Goal: Task Accomplishment & Management: Manage account settings

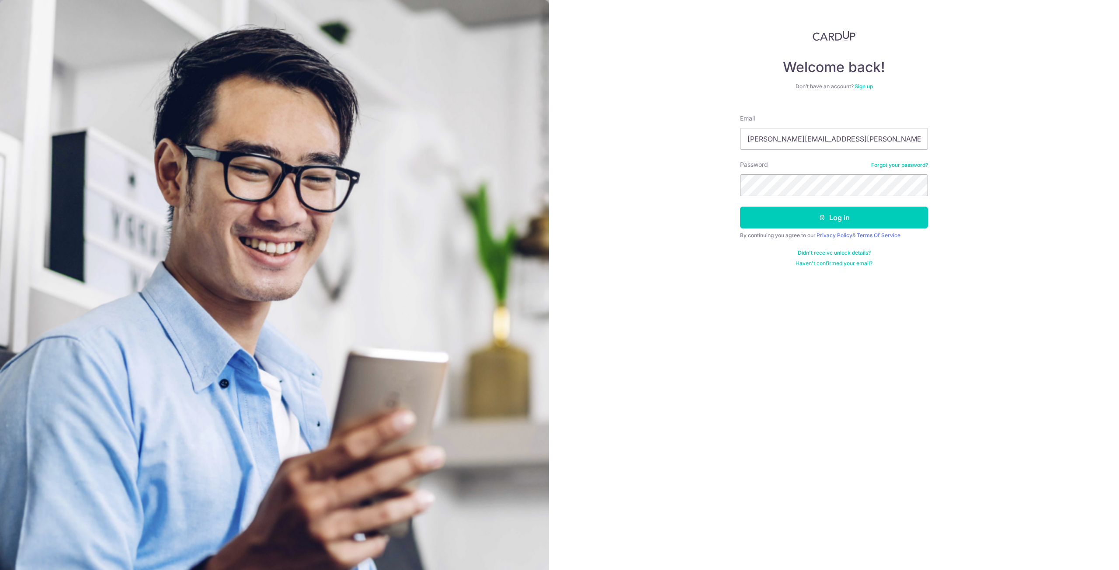
type input "pamela.chan@live.com"
click at [697, 175] on div "Welcome back! Don’t have an account? Sign up Email pamela.chan@live.com Passwor…" at bounding box center [834, 285] width 570 height 570
click at [806, 223] on button "Log in" at bounding box center [834, 218] width 188 height 22
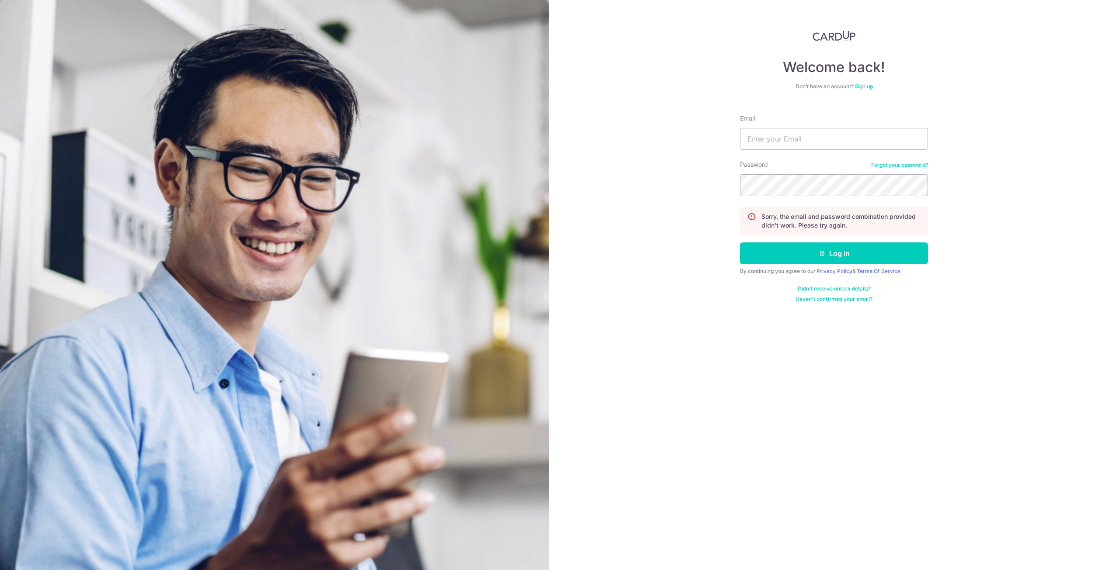
click at [753, 126] on div "Email" at bounding box center [834, 132] width 188 height 36
click at [761, 137] on input "Email" at bounding box center [834, 139] width 188 height 22
type input "[PERSON_NAME][EMAIL_ADDRESS][PERSON_NAME][DOMAIN_NAME]"
click at [740, 243] on button "Log in" at bounding box center [834, 254] width 188 height 22
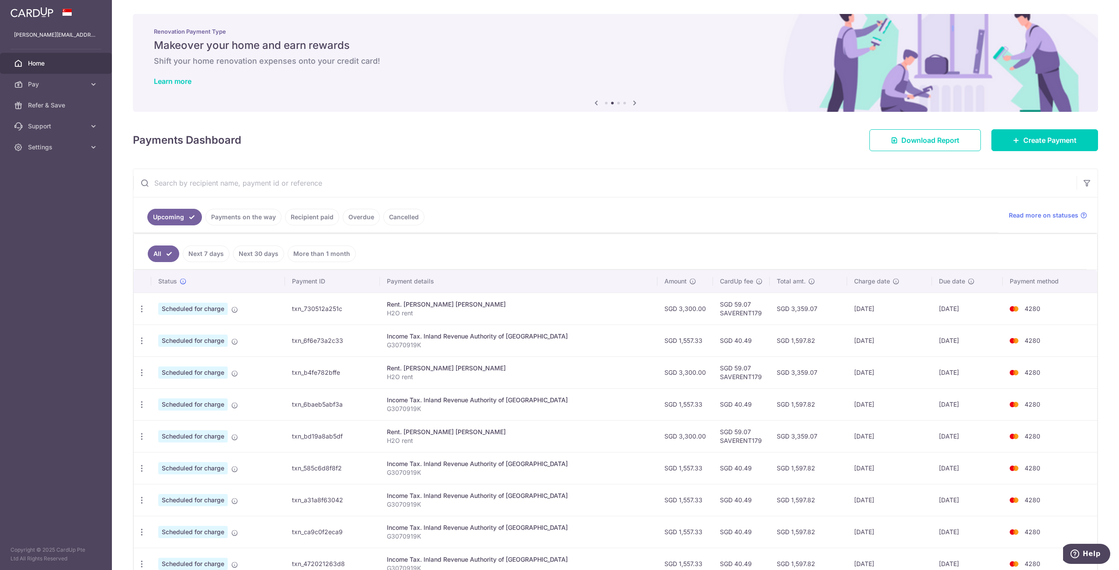
click at [308, 220] on link "Recipient paid" at bounding box center [312, 217] width 54 height 17
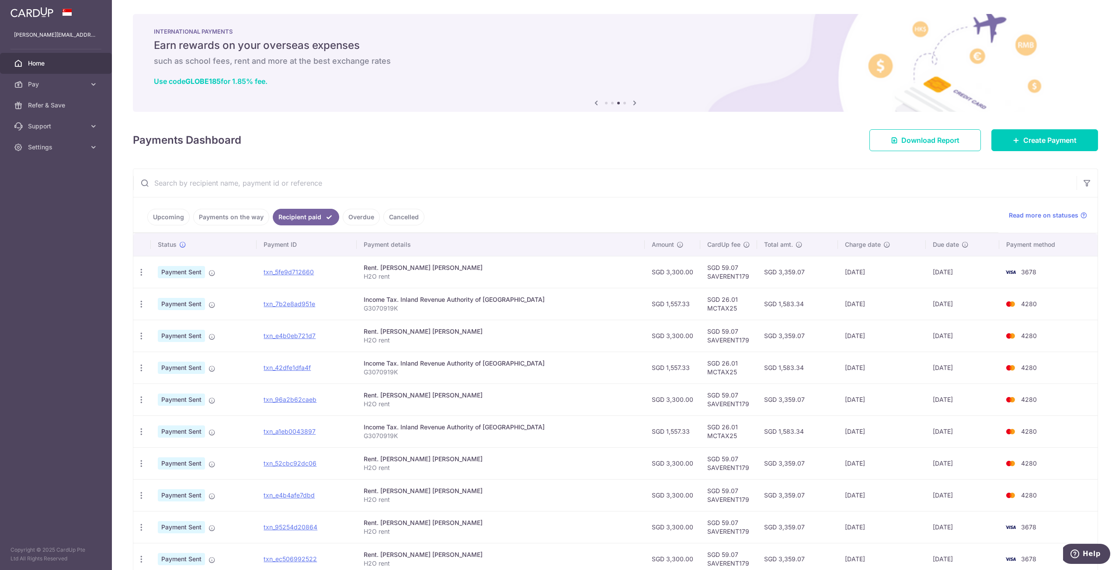
click at [156, 214] on link "Upcoming" at bounding box center [168, 217] width 42 height 17
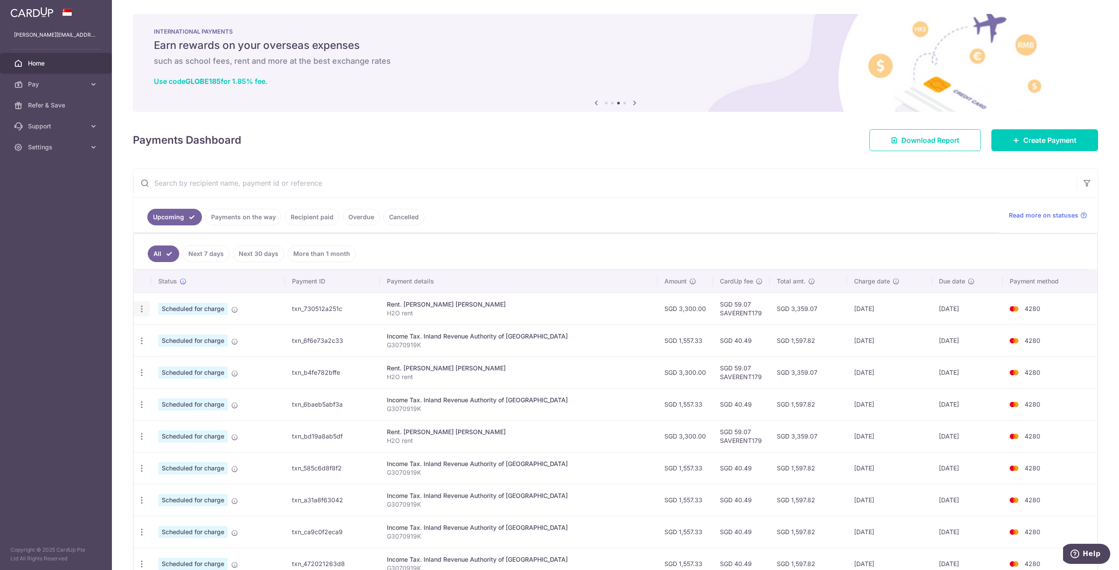
click at [142, 310] on icon "button" at bounding box center [141, 309] width 9 height 9
click at [153, 330] on link "Update payment" at bounding box center [179, 332] width 91 height 21
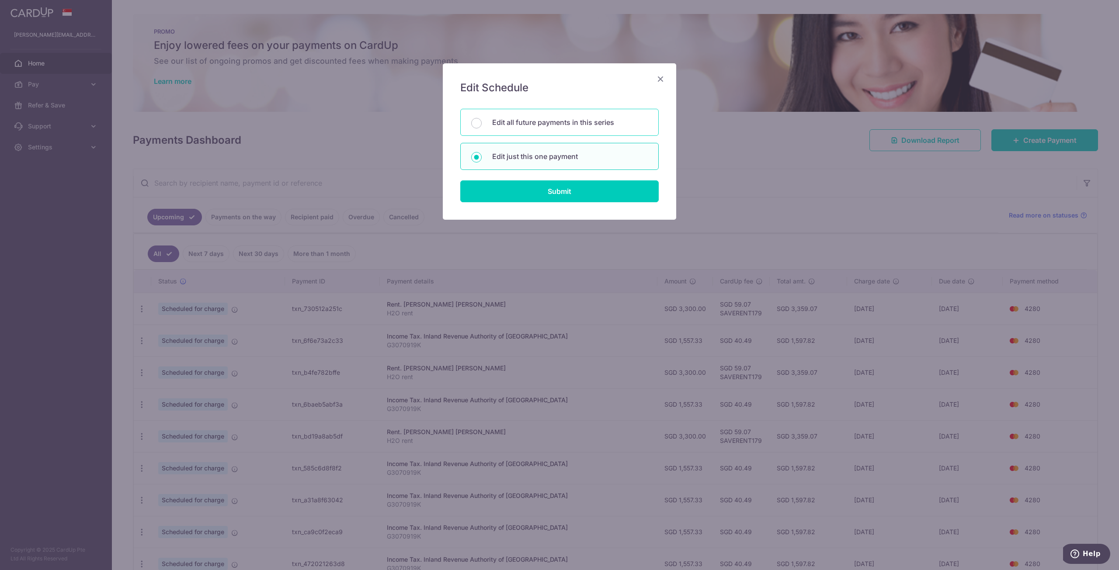
click at [487, 121] on div "Edit all future payments in this series" at bounding box center [559, 122] width 198 height 27
radio input "true"
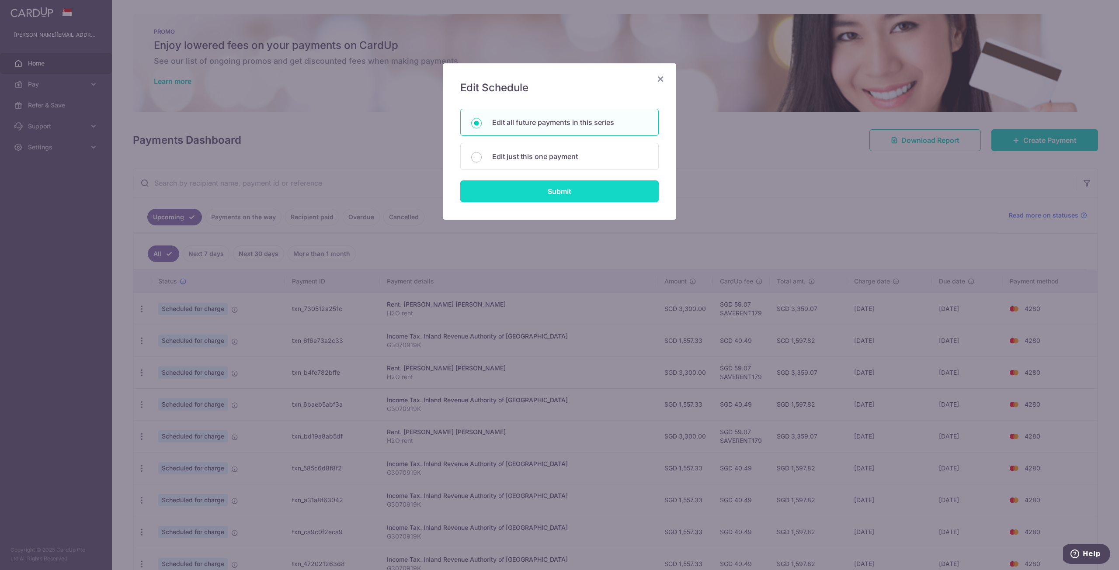
click at [500, 188] on input "Submit" at bounding box center [559, 191] width 198 height 22
radio input "true"
type input "3,300.00"
type input "H2O rent"
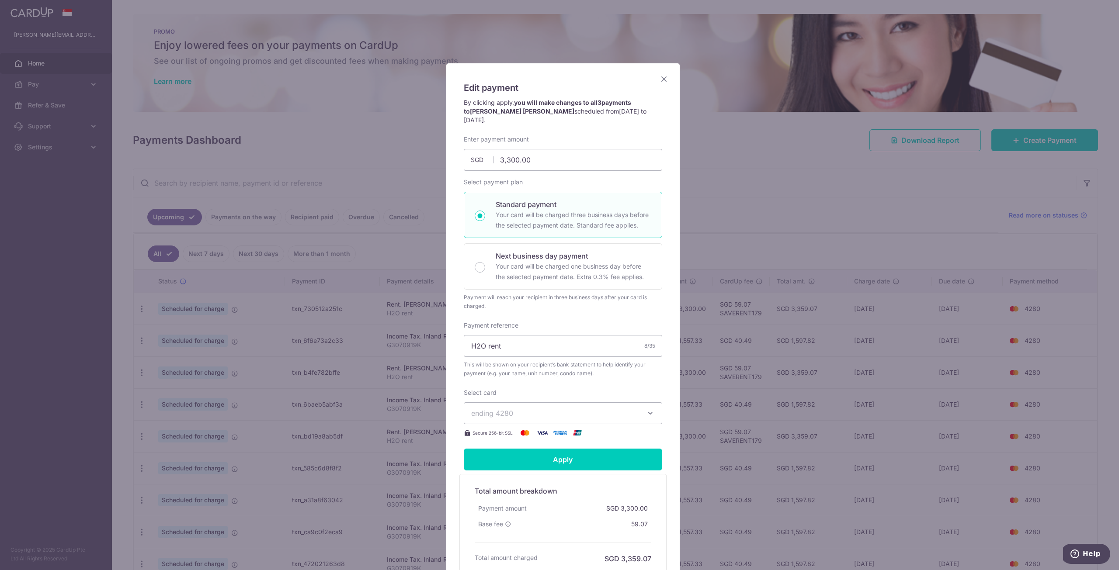
click at [616, 408] on span "ending 4280" at bounding box center [555, 413] width 168 height 10
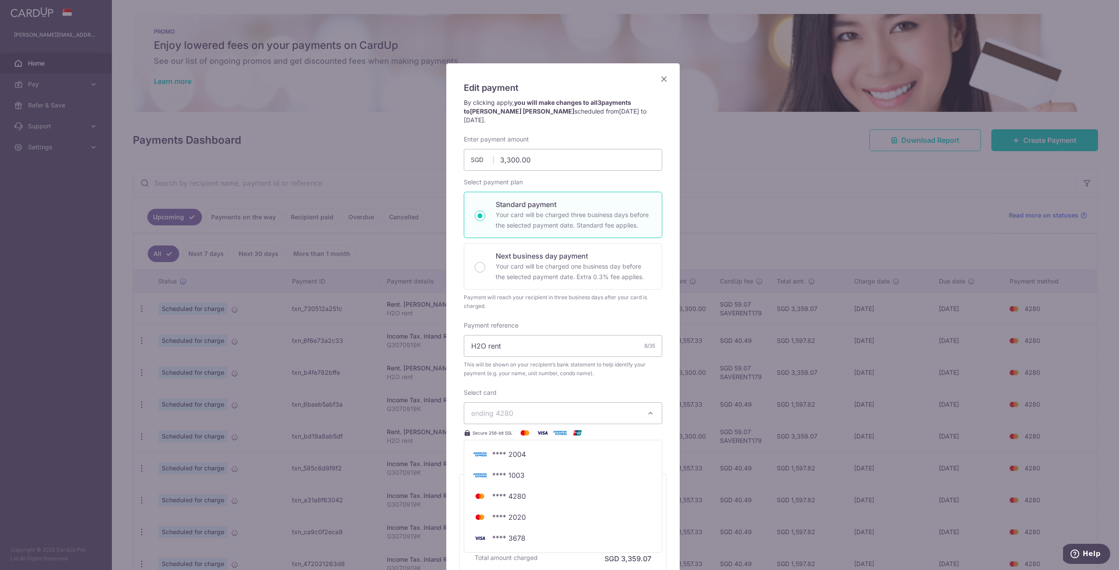
click at [671, 423] on div "Edit payment By clicking apply, you will make changes to all 3 payments to Tan …" at bounding box center [562, 332] width 233 height 538
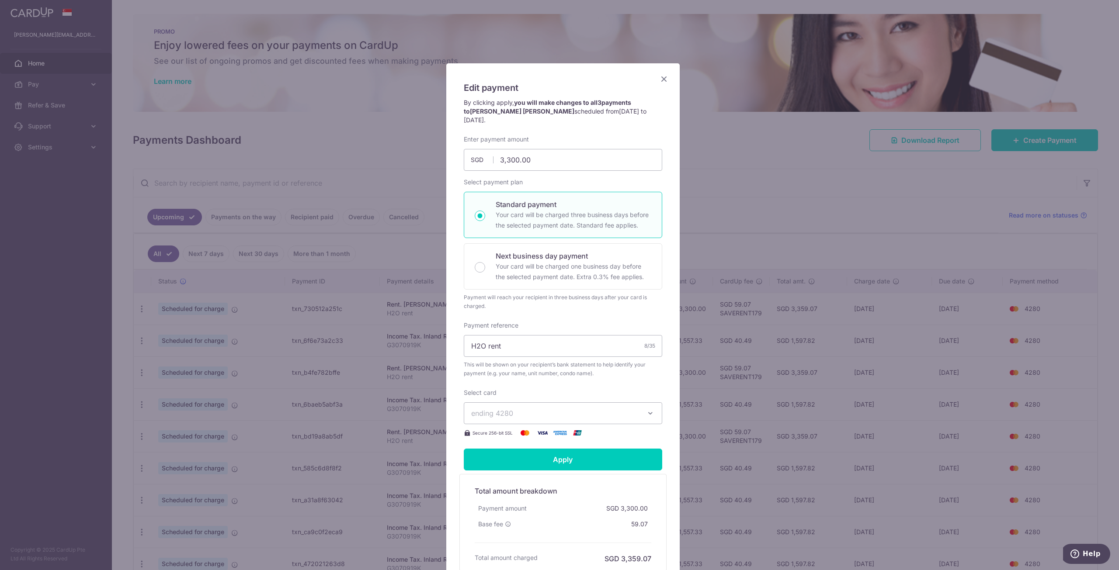
scroll to position [86, 0]
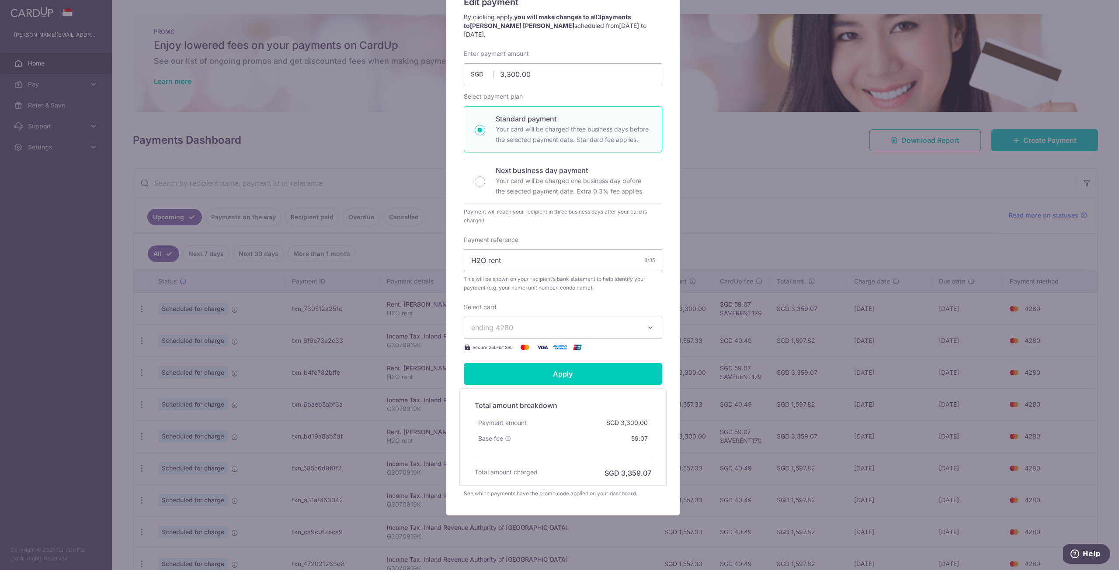
click at [565, 322] on span "ending 4280" at bounding box center [555, 327] width 168 height 10
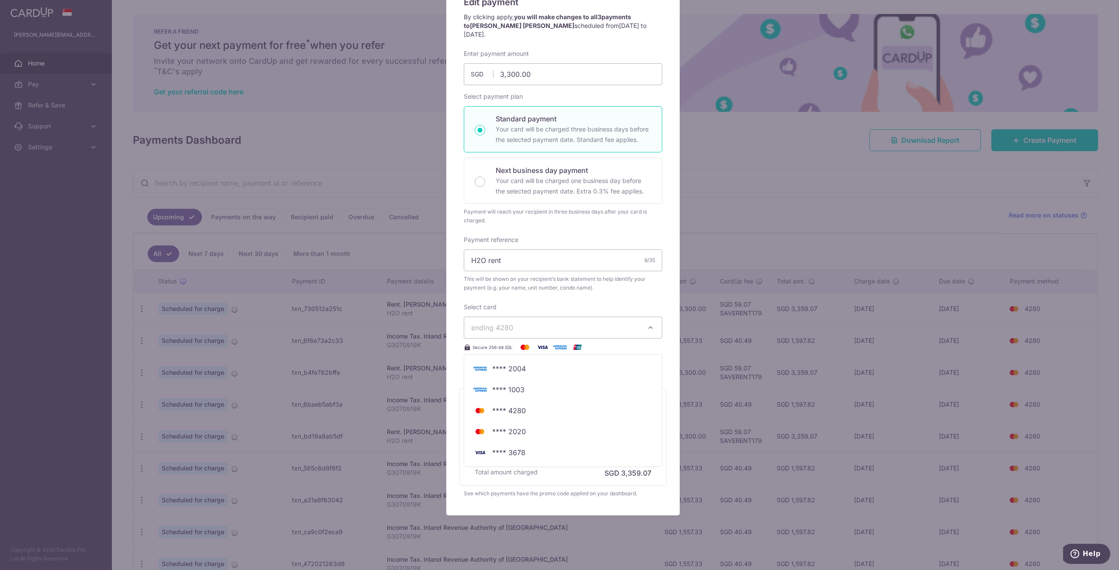
click at [67, 227] on div "Edit payment By clicking apply, you will make changes to all 3 payments to Tan …" at bounding box center [559, 285] width 1119 height 570
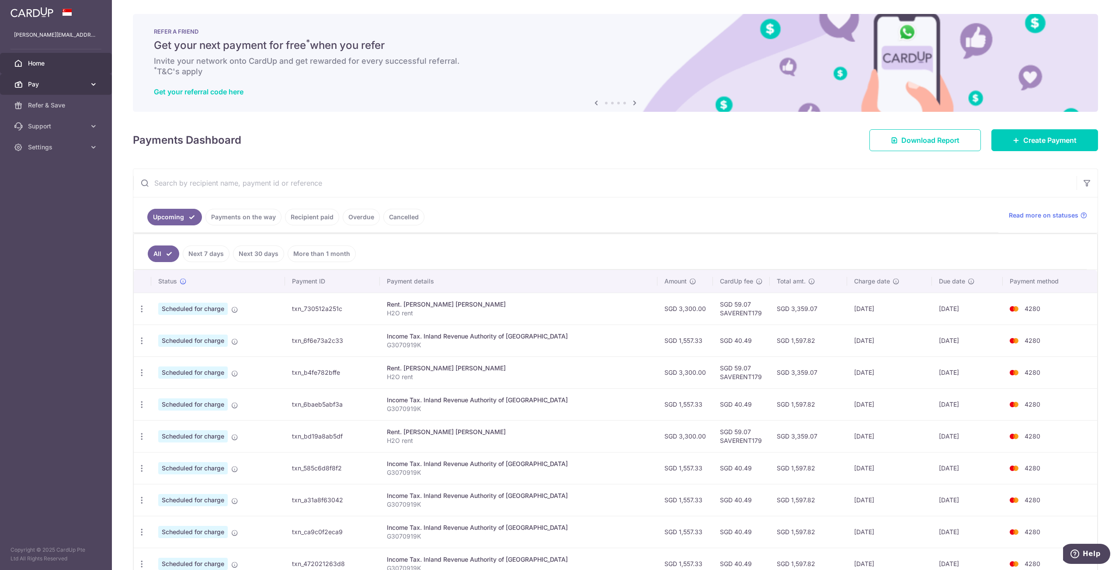
click at [91, 86] on icon at bounding box center [93, 84] width 9 height 9
click at [38, 108] on span "Payments" at bounding box center [57, 105] width 58 height 9
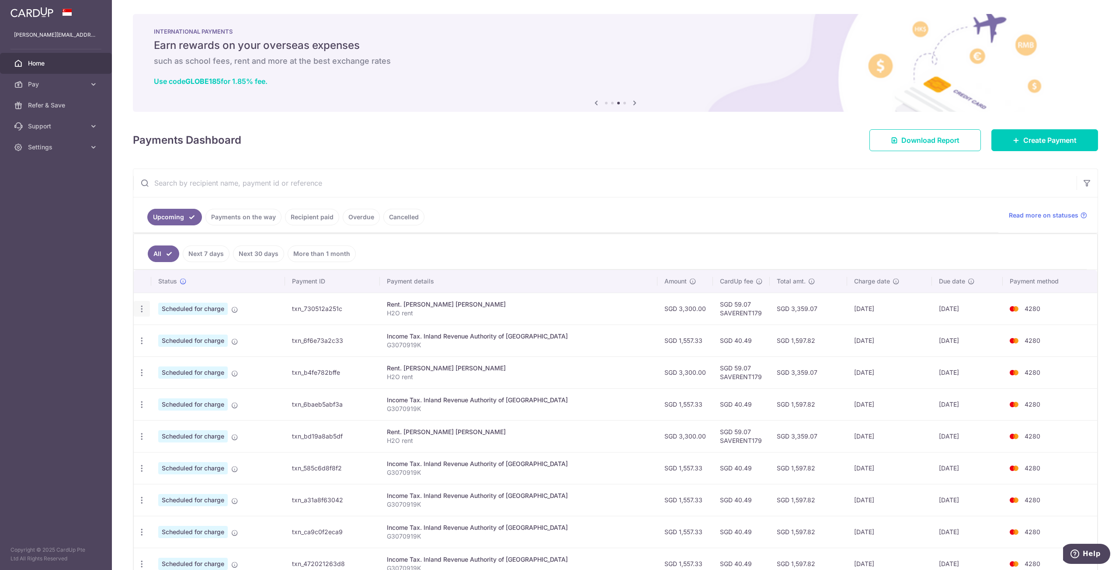
click at [139, 308] on icon "button" at bounding box center [141, 309] width 9 height 9
click at [47, 232] on aside "[PERSON_NAME][EMAIL_ADDRESS][PERSON_NAME][DOMAIN_NAME] Home Pay Payments Recipi…" at bounding box center [56, 285] width 112 height 570
click at [87, 86] on link "Pay" at bounding box center [56, 84] width 112 height 21
click at [40, 146] on span "Cards" at bounding box center [57, 147] width 58 height 9
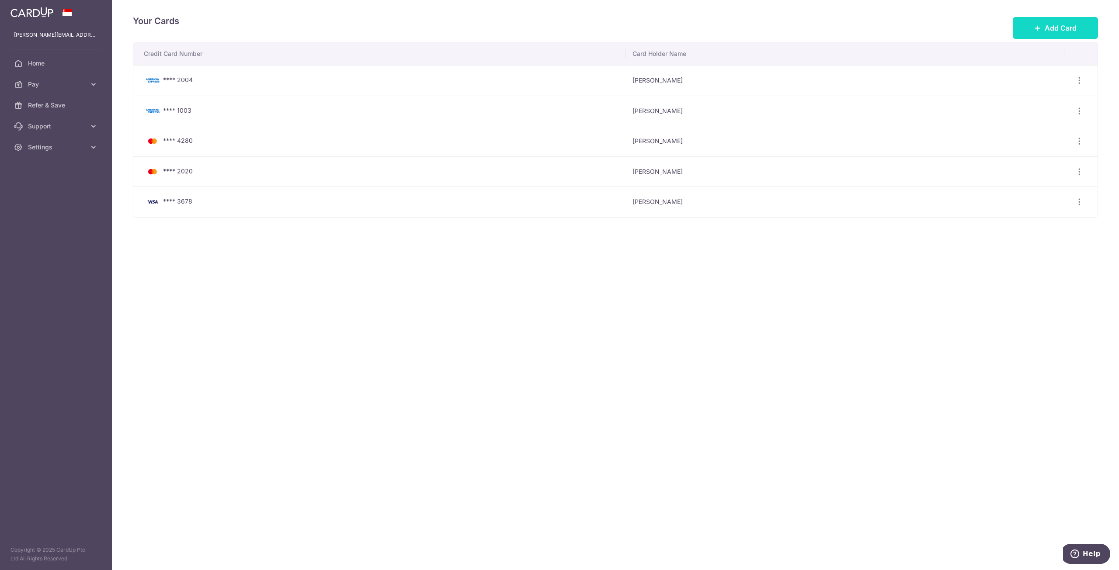
drag, startPoint x: 1054, startPoint y: 33, endPoint x: 1030, endPoint y: 41, distance: 24.5
click at [1054, 34] on button "Add Card" at bounding box center [1054, 28] width 85 height 22
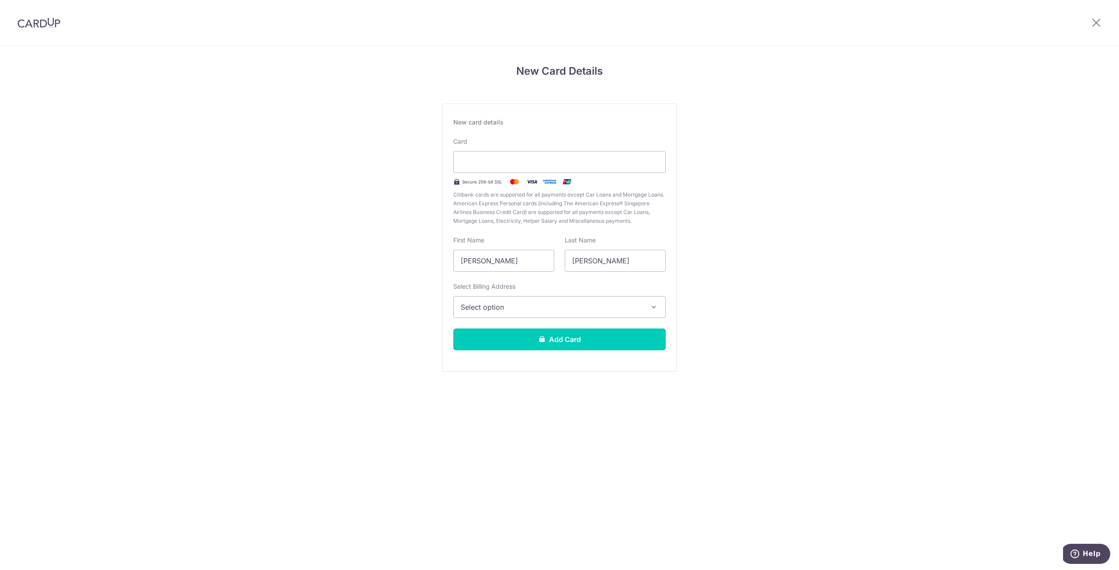
click at [531, 311] on span "Select option" at bounding box center [552, 307] width 182 height 10
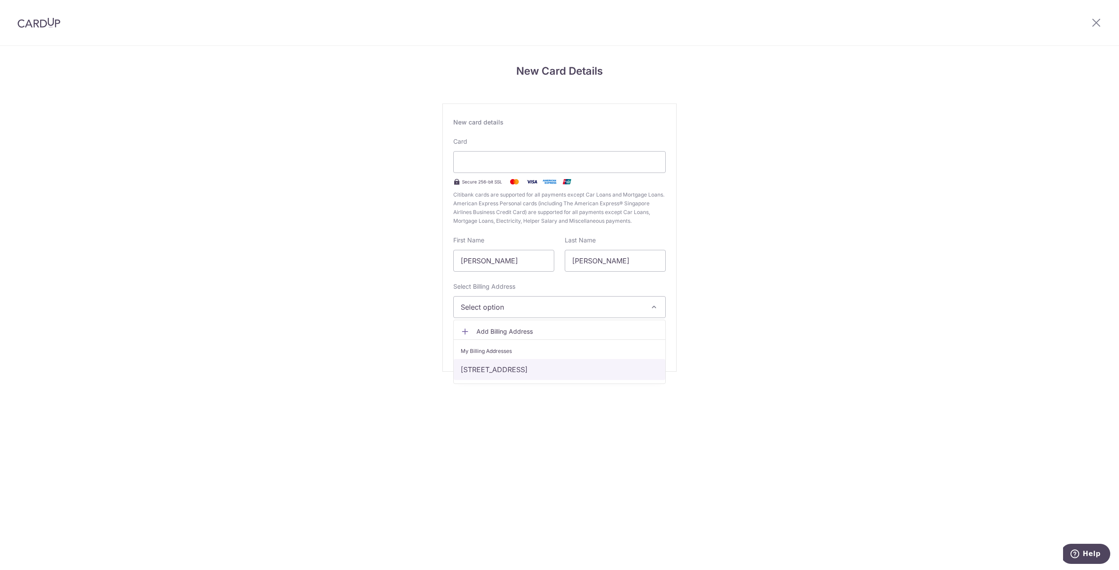
click at [482, 371] on link "34 Fernvale Link #17-15, H2O Residences, Singapore, Singapore, Singapore-797532" at bounding box center [560, 369] width 212 height 21
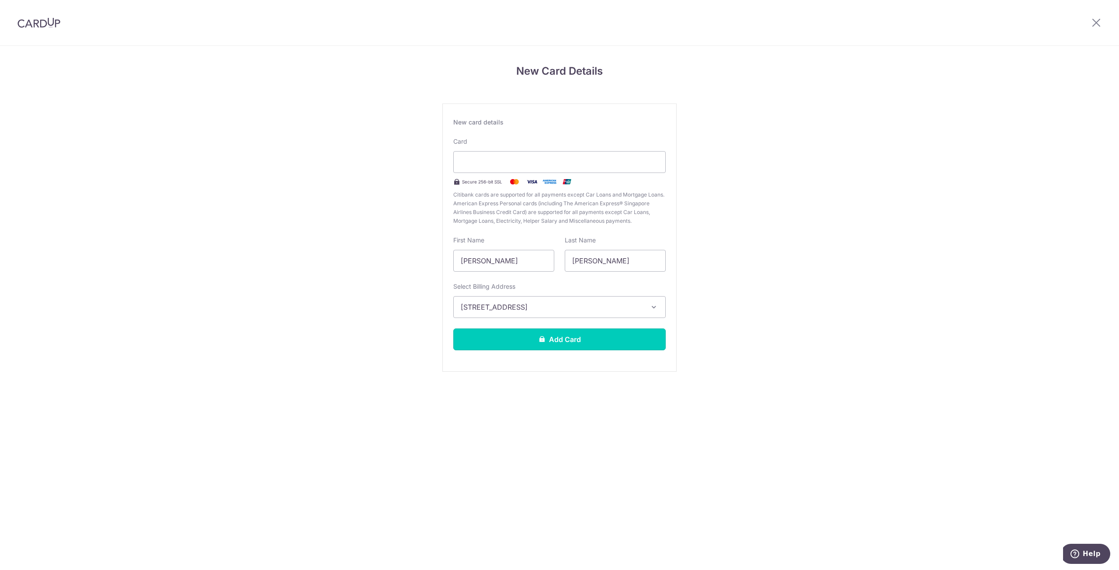
click at [510, 344] on button "Add Card" at bounding box center [559, 340] width 212 height 22
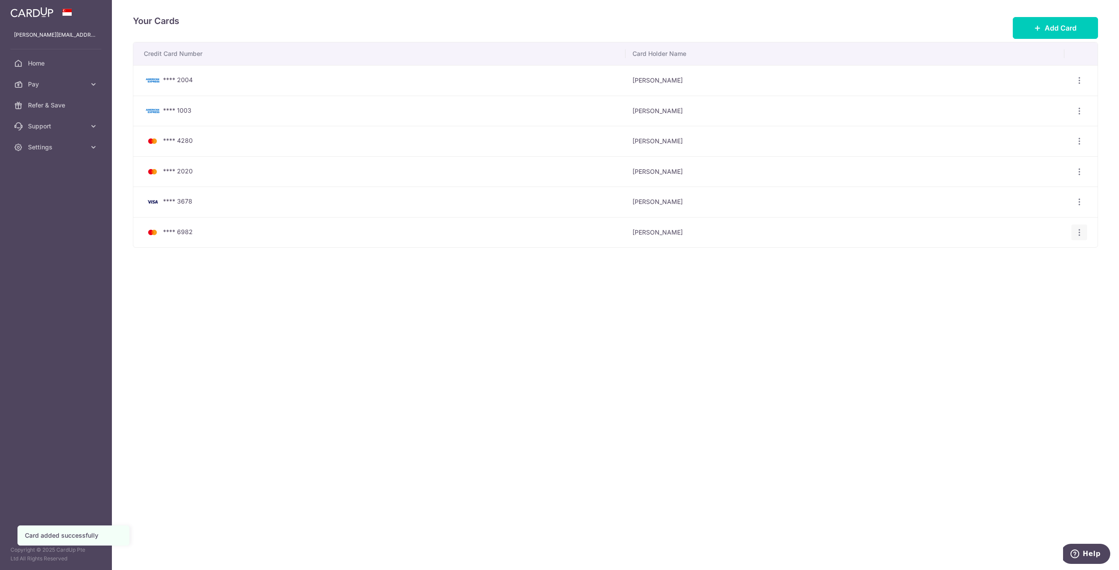
click at [1081, 235] on icon "button" at bounding box center [1079, 232] width 9 height 9
click at [522, 383] on div "Your Cards Add Card Credit Card Number Card Holder Name **** 2004 [PERSON_NAME]…" at bounding box center [615, 285] width 1007 height 570
click at [1077, 233] on icon "button" at bounding box center [1079, 232] width 9 height 9
drag, startPoint x: 558, startPoint y: 349, endPoint x: 482, endPoint y: 336, distance: 76.6
click at [555, 348] on div "Your Cards Add Card Credit Card Number Card Holder Name **** 2004 Pamela Chan V…" at bounding box center [615, 285] width 1007 height 570
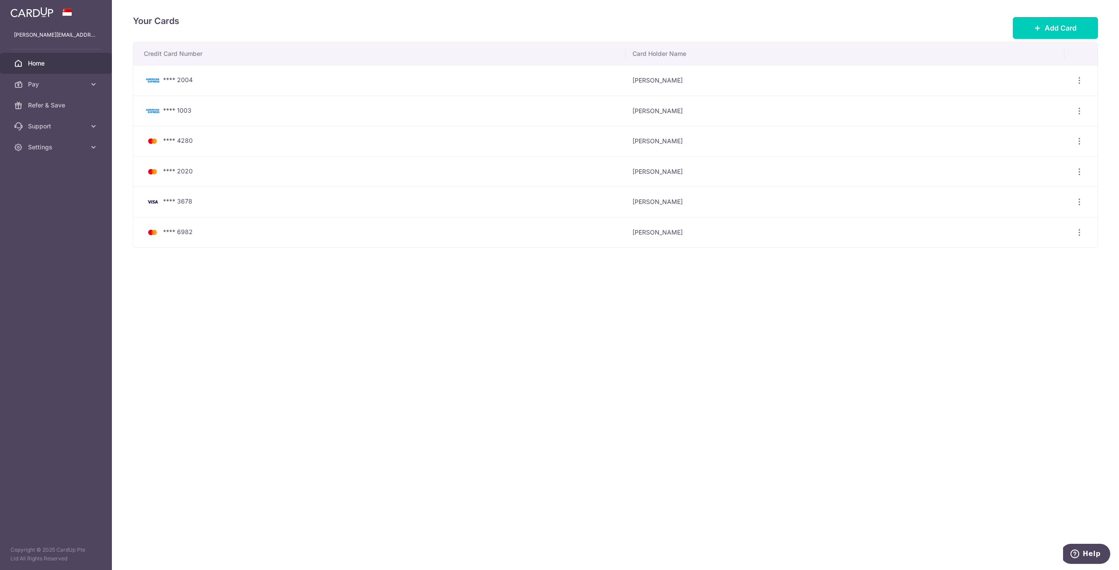
click at [32, 62] on span "Home" at bounding box center [57, 63] width 58 height 9
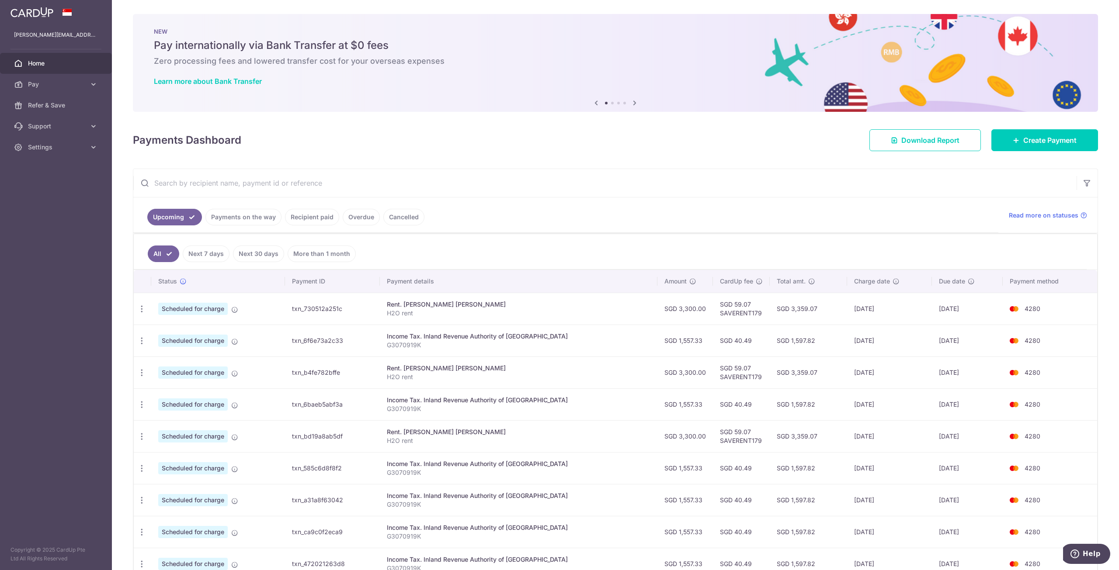
scroll to position [52, 0]
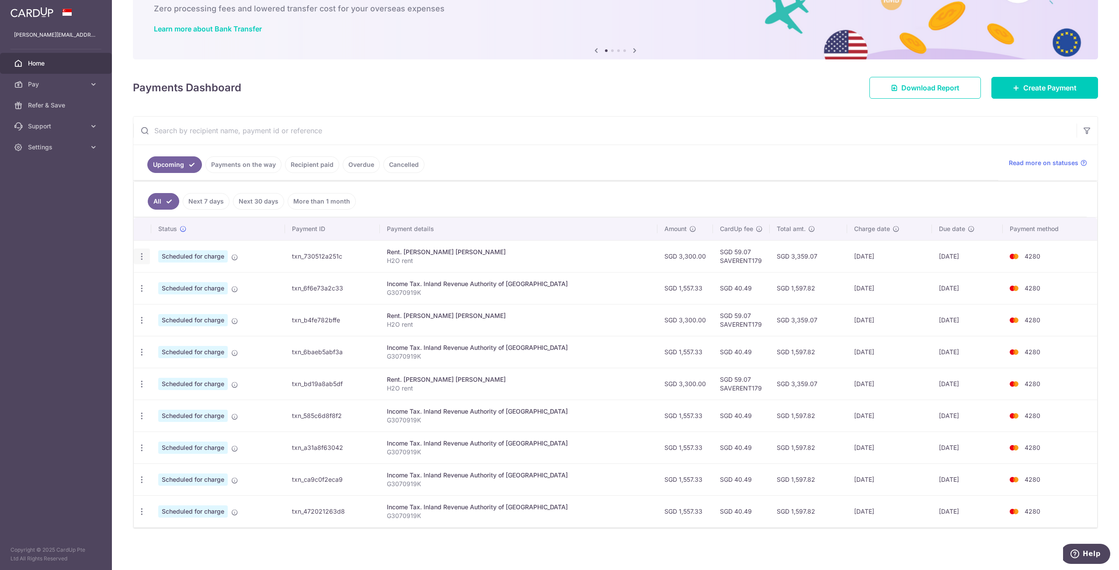
click at [138, 257] on icon "button" at bounding box center [141, 256] width 9 height 9
click at [188, 280] on span "Update payment" at bounding box center [188, 280] width 59 height 10
radio input "true"
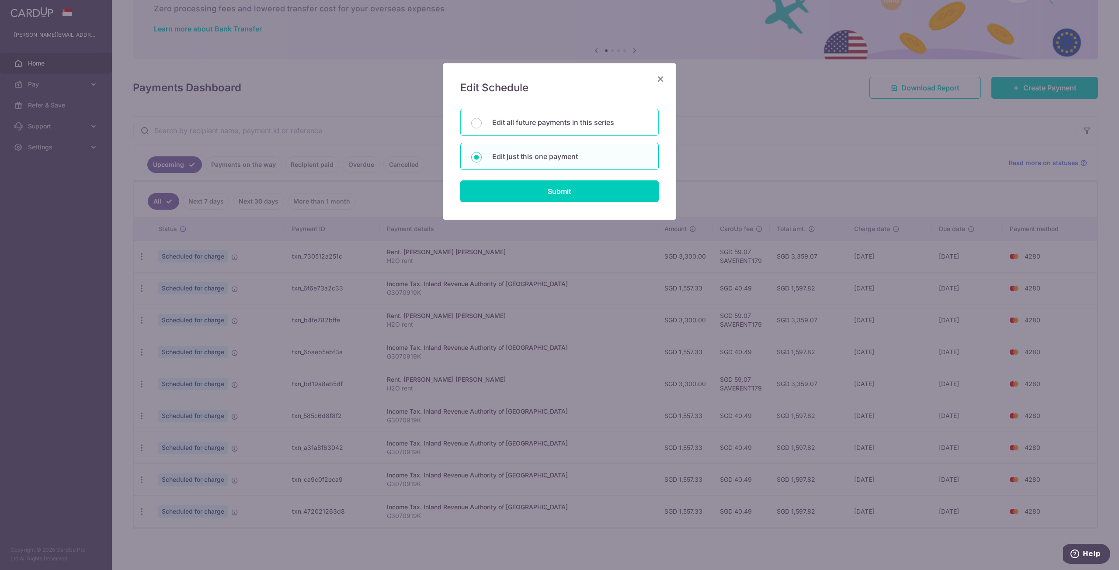
click at [524, 123] on p "Edit all future payments in this series" at bounding box center [570, 122] width 156 height 10
click at [482, 123] on input "Edit all future payments in this series" at bounding box center [476, 123] width 10 height 10
radio input "true"
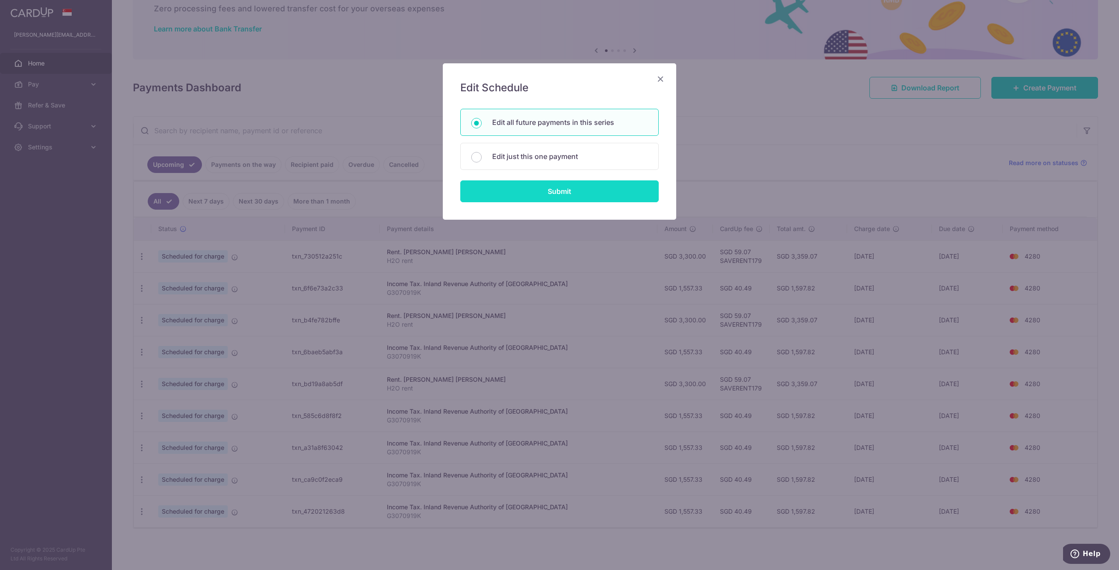
click at [504, 191] on input "Submit" at bounding box center [559, 191] width 198 height 22
radio input "true"
type input "3,300.00"
type input "H2O rent"
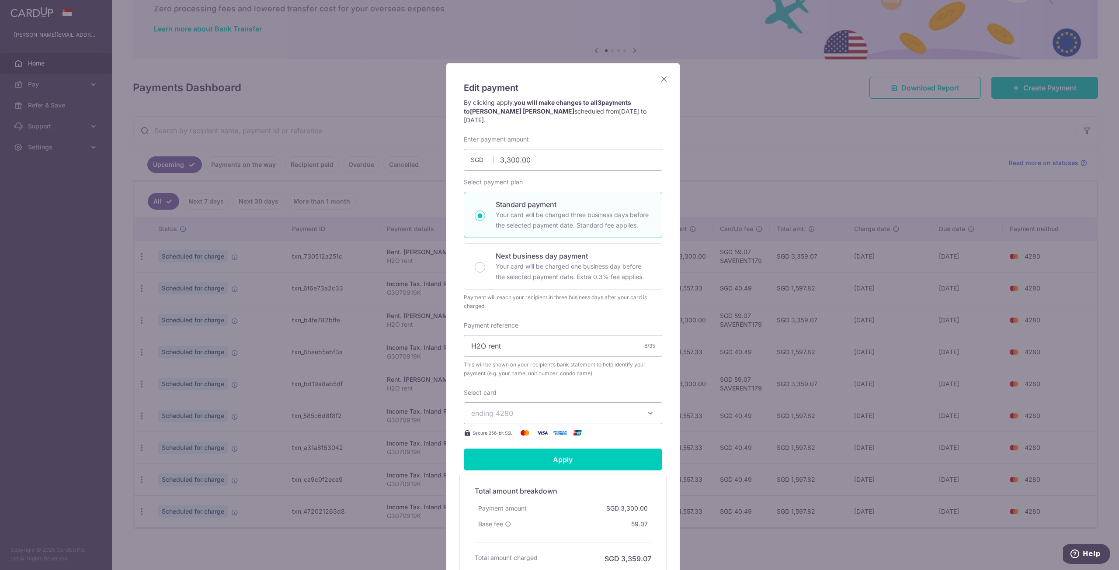
click at [516, 408] on span "ending 4280" at bounding box center [555, 413] width 168 height 10
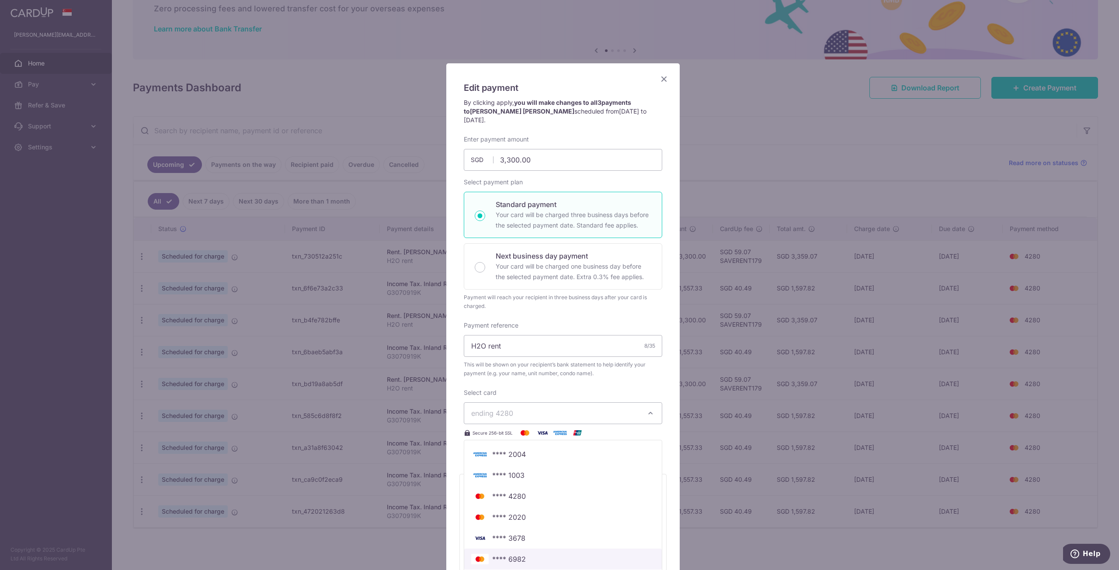
click at [507, 554] on span "**** 6982" at bounding box center [509, 559] width 34 height 10
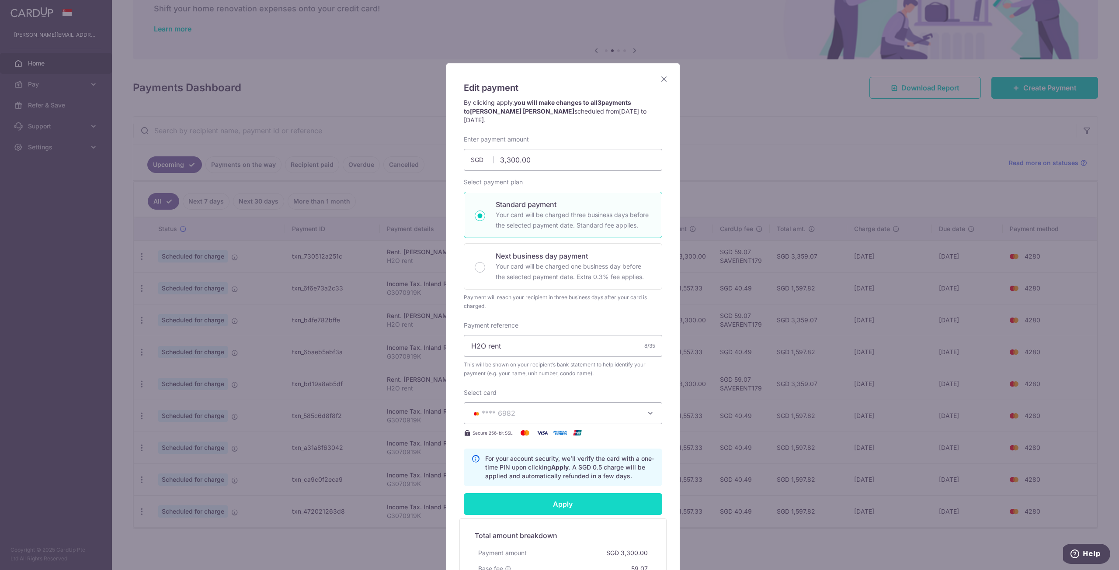
click at [554, 495] on input "Apply" at bounding box center [563, 504] width 198 height 22
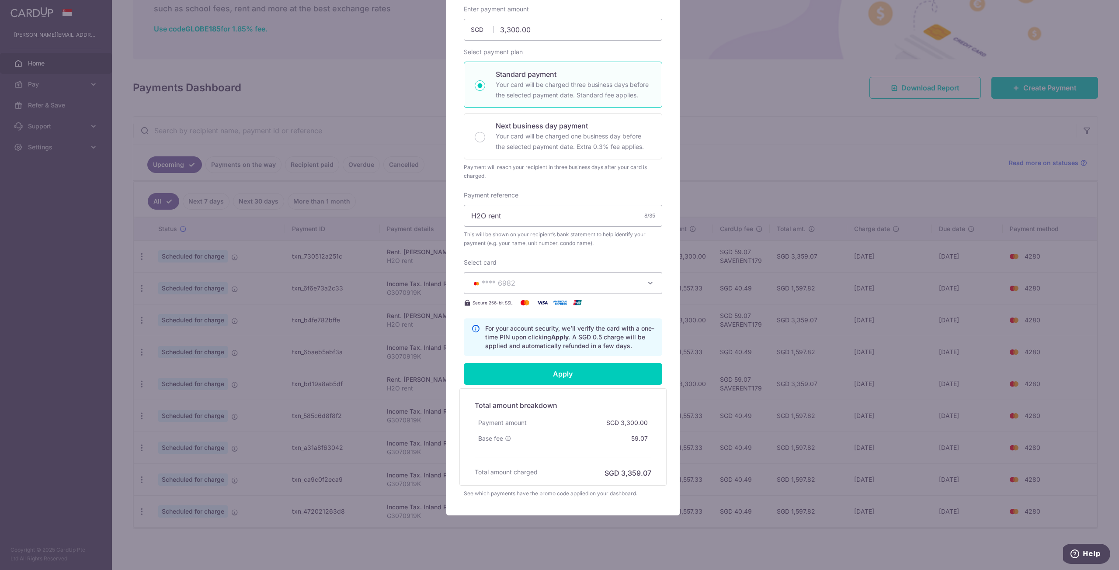
type input "Successfully Applied"
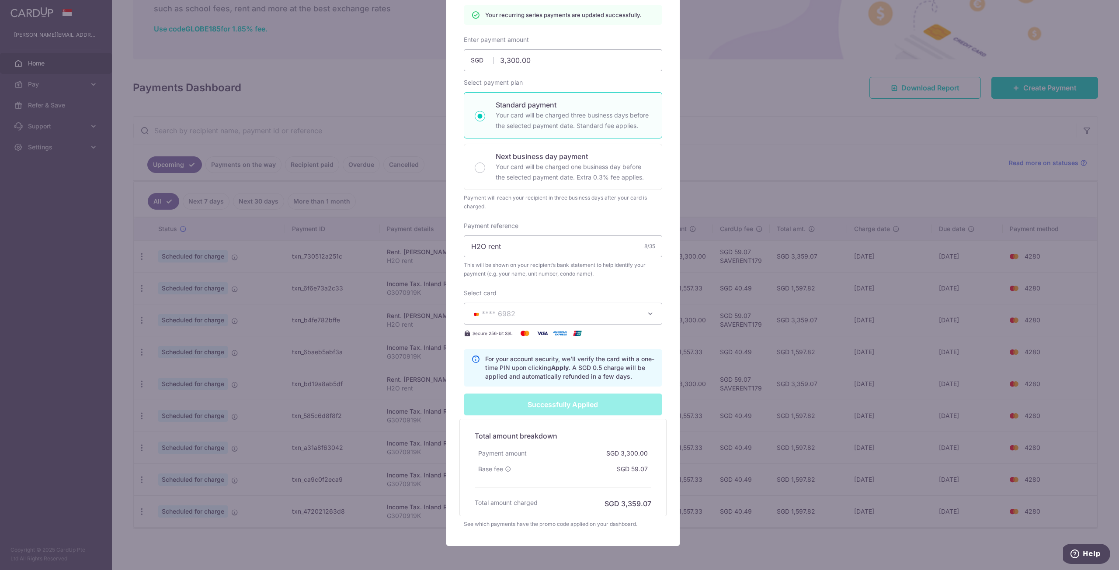
scroll to position [161, 0]
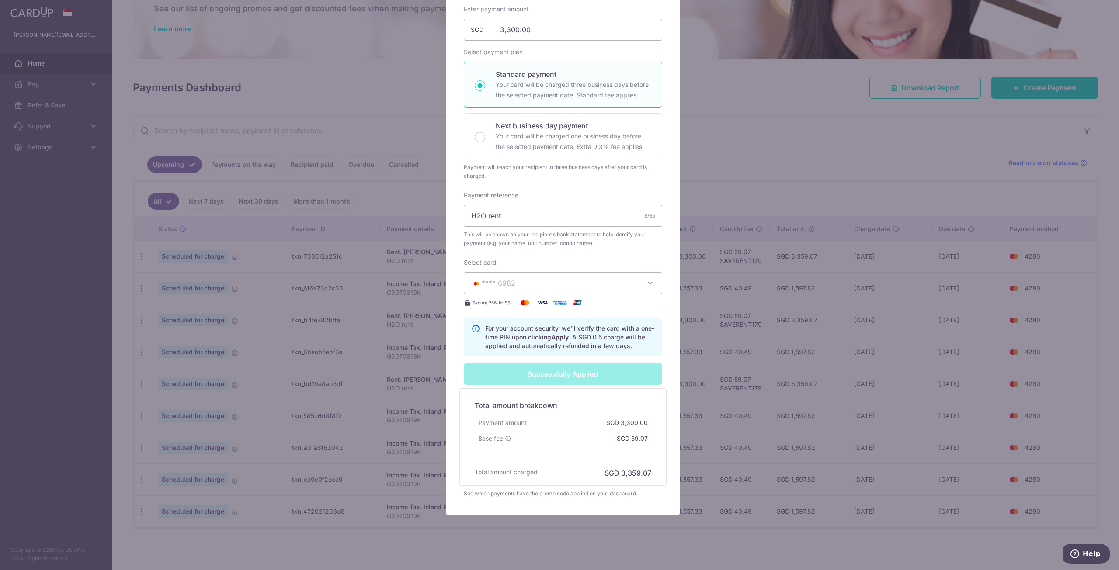
click at [836, 172] on div "Edit payment By clicking apply, you will make changes to all 3 payments to Tan …" at bounding box center [559, 285] width 1119 height 570
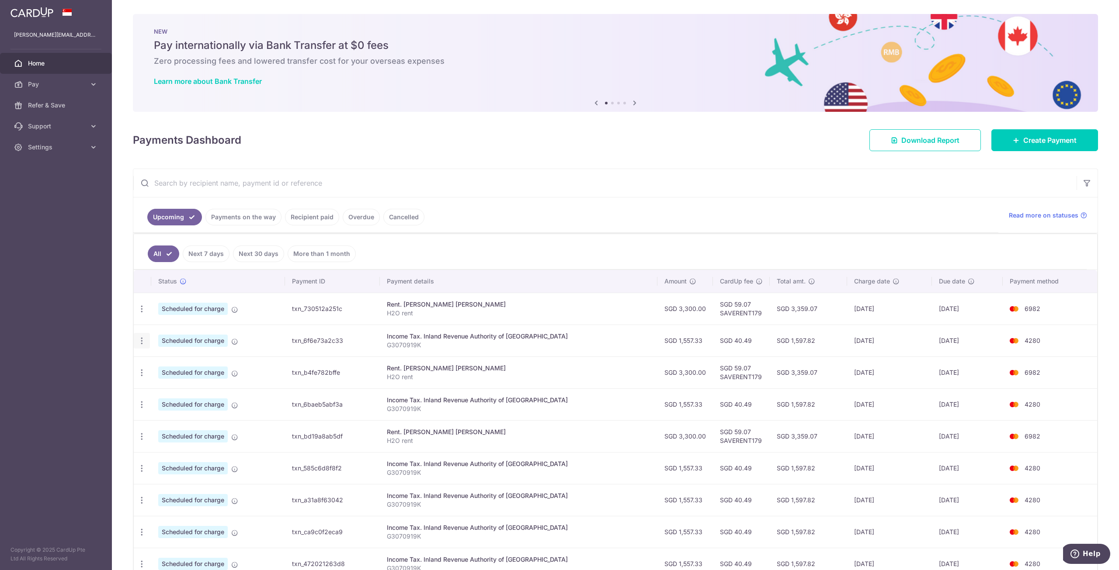
click at [143, 340] on icon "button" at bounding box center [141, 340] width 9 height 9
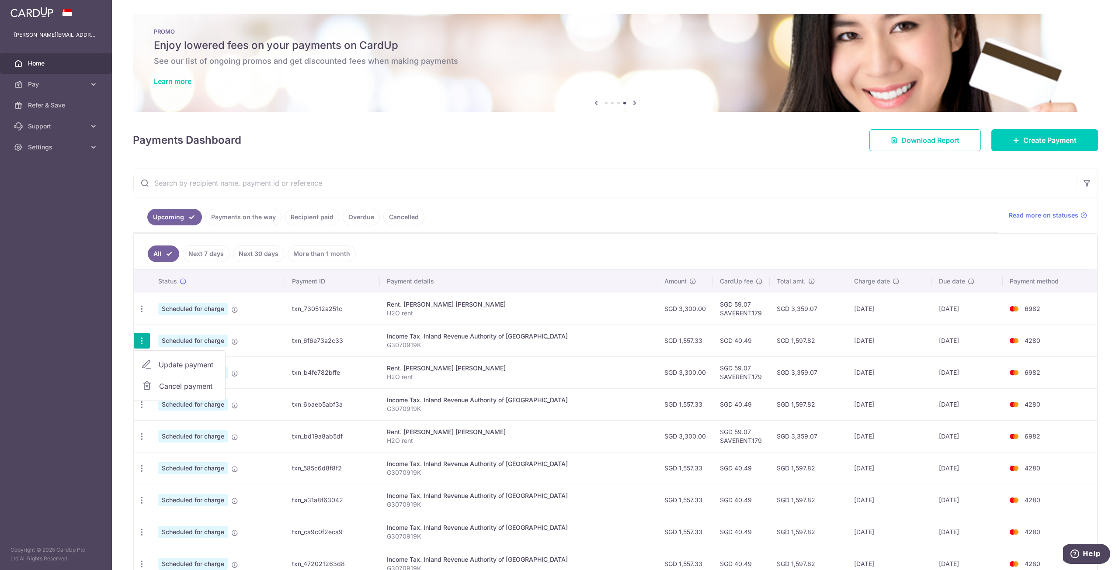
click at [185, 363] on span "Update payment" at bounding box center [188, 365] width 59 height 10
radio input "true"
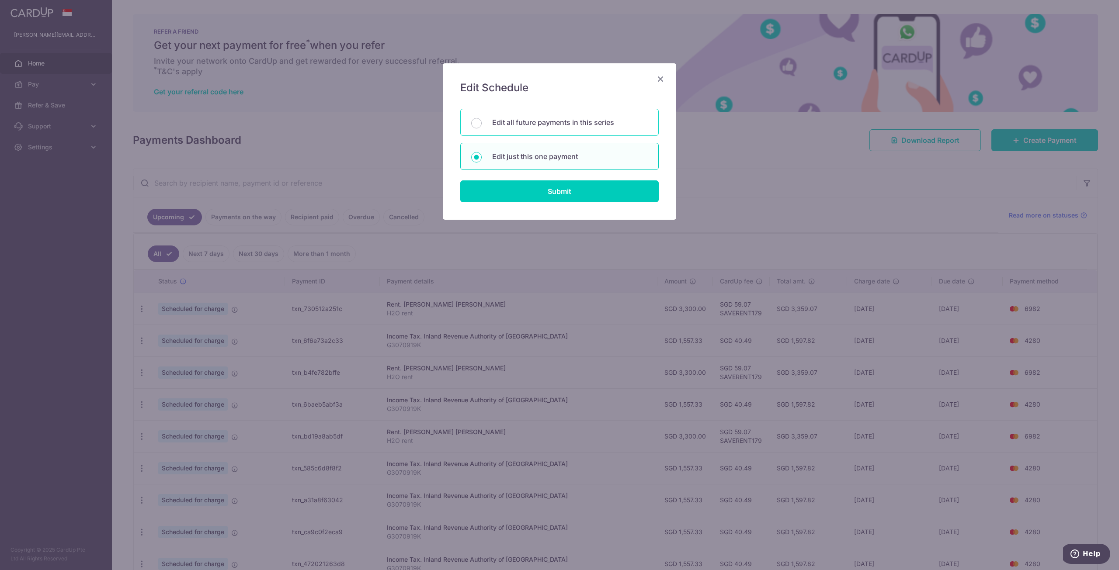
click at [513, 121] on p "Edit all future payments in this series" at bounding box center [570, 122] width 156 height 10
click at [482, 121] on input "Edit all future payments in this series" at bounding box center [476, 123] width 10 height 10
radio input "true"
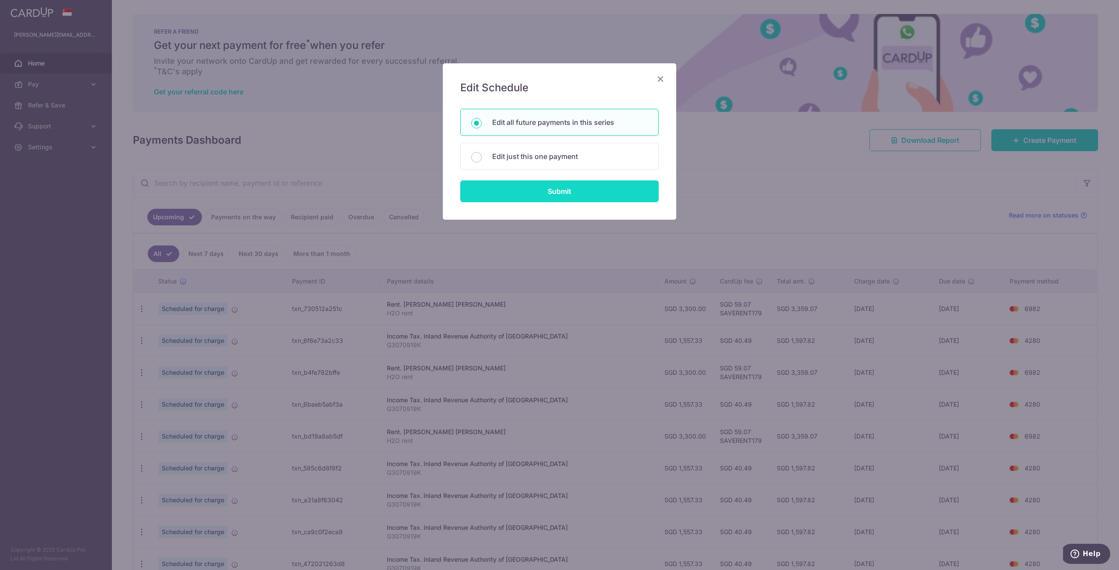
click at [517, 187] on input "Submit" at bounding box center [559, 191] width 198 height 22
radio input "true"
type input "1,557.33"
type input "G3070919K"
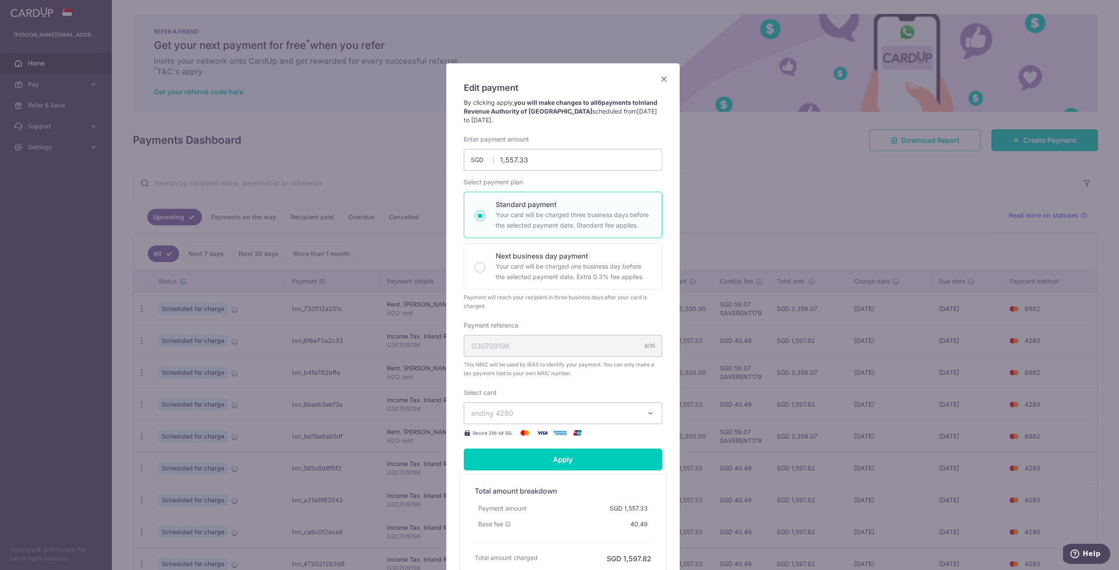
scroll to position [82, 0]
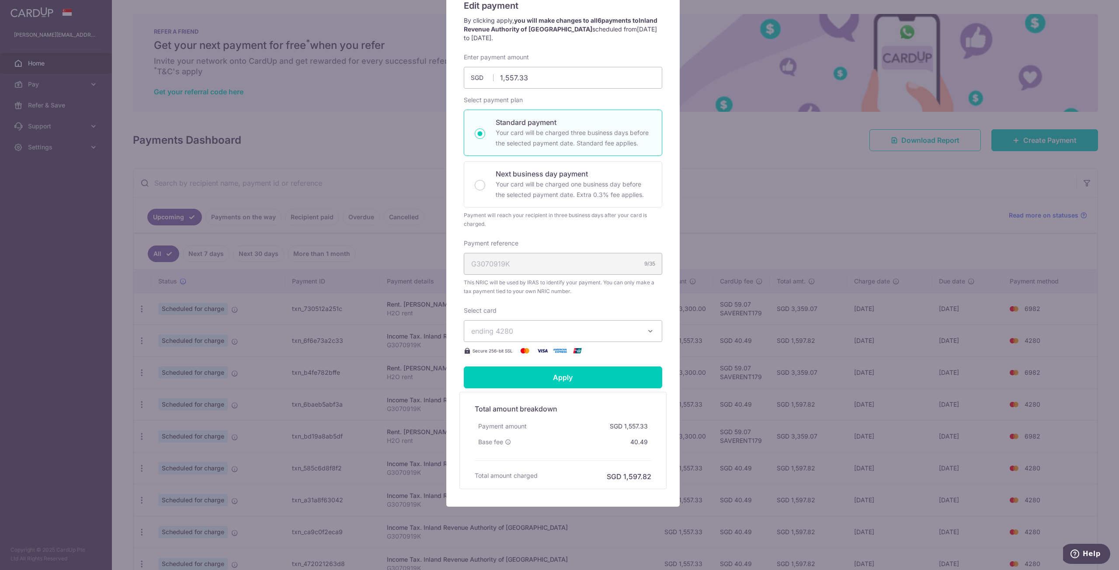
click at [626, 331] on span "ending 4280" at bounding box center [555, 331] width 168 height 10
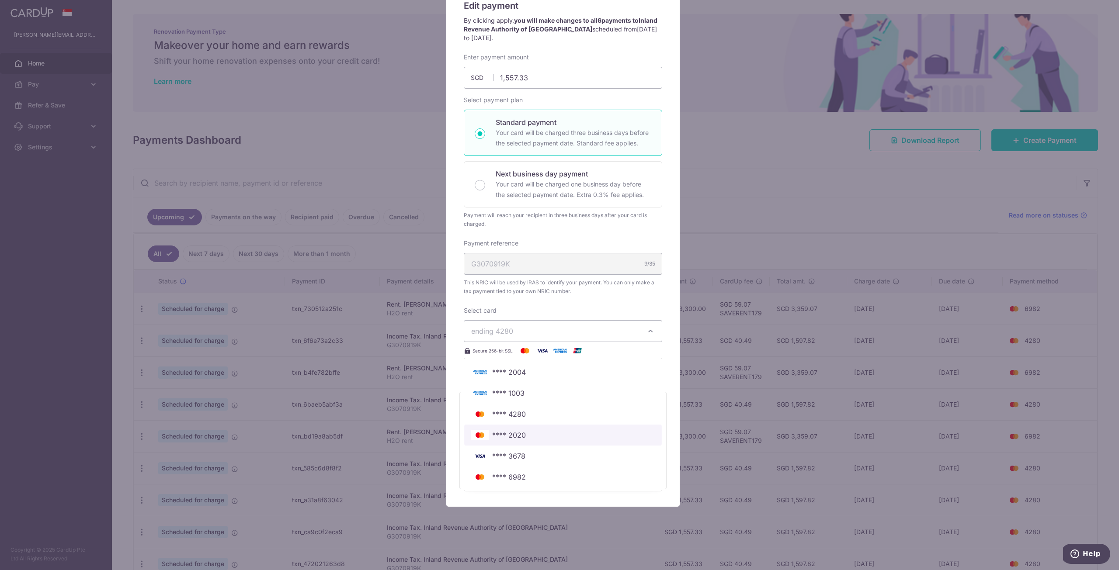
click at [502, 437] on span "**** 2020" at bounding box center [509, 435] width 34 height 10
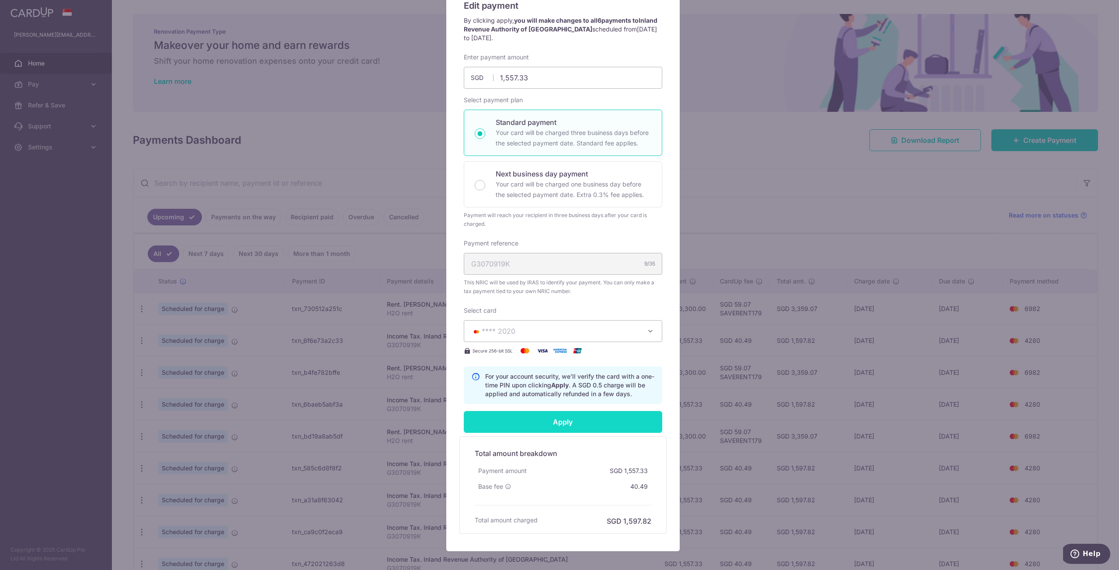
scroll to position [127, 0]
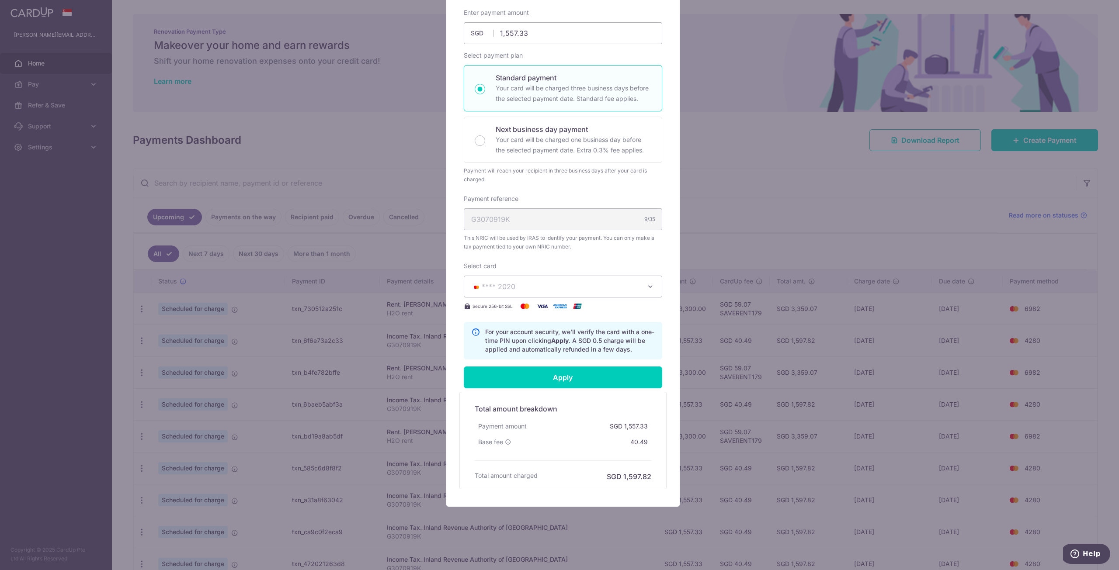
click at [522, 290] on span "**** 2020" at bounding box center [555, 286] width 168 height 10
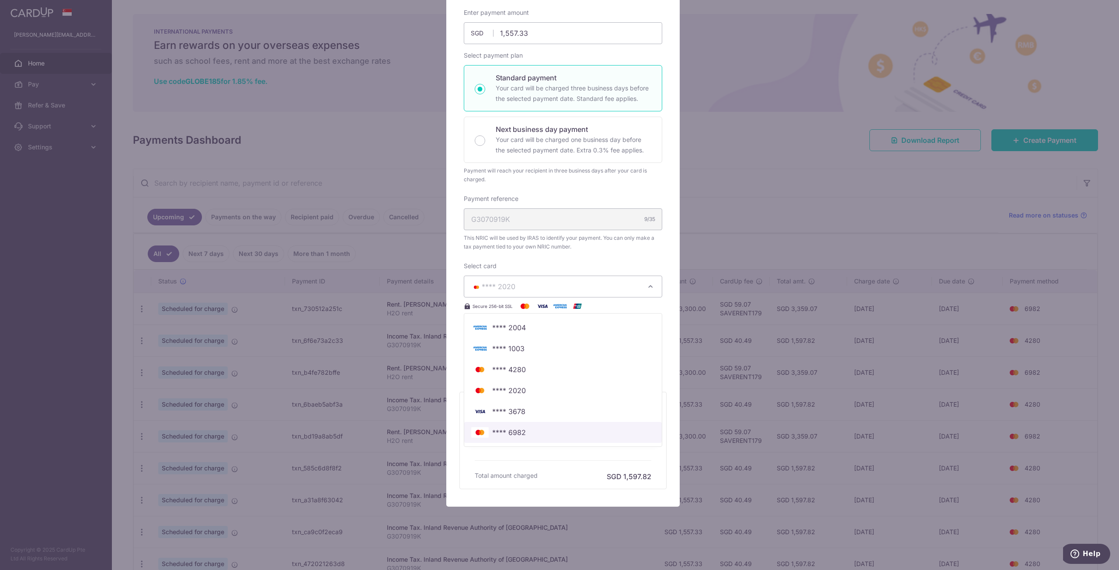
click at [492, 433] on span "**** 6982" at bounding box center [509, 432] width 34 height 10
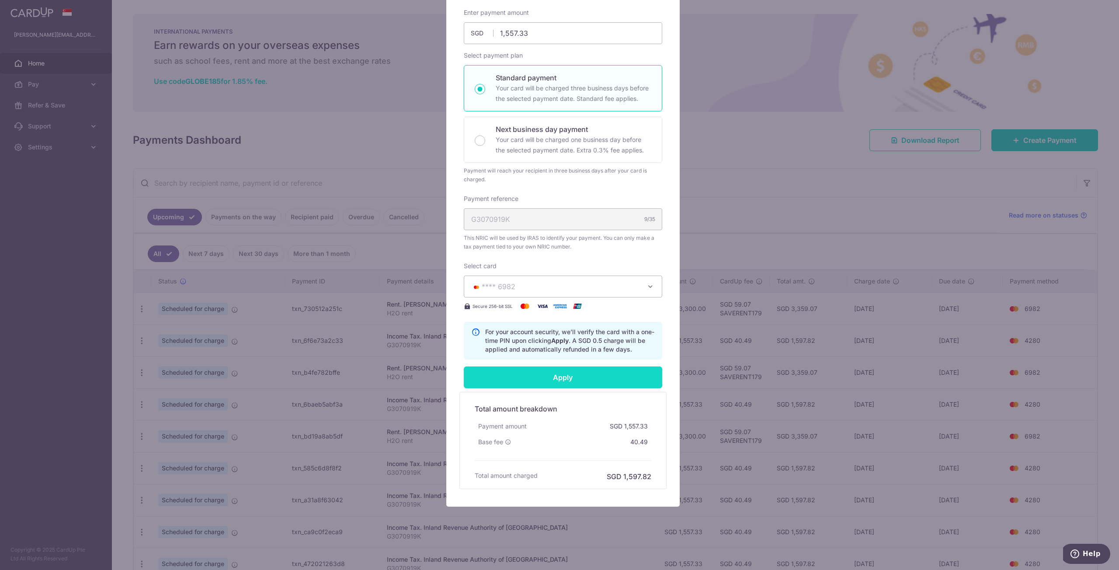
click at [567, 374] on input "Apply" at bounding box center [563, 378] width 198 height 22
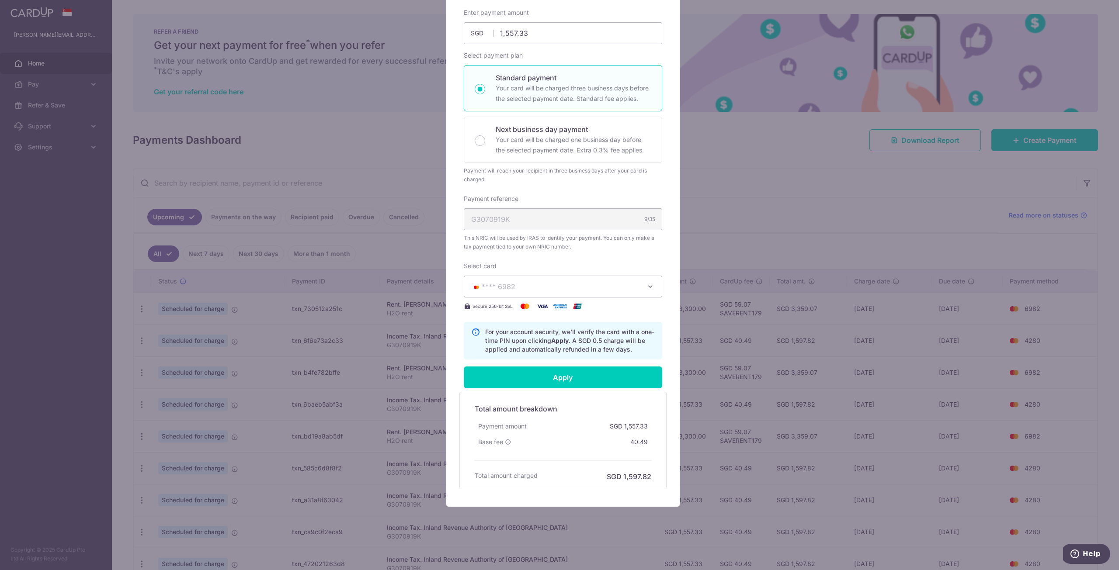
type input "Successfully Applied"
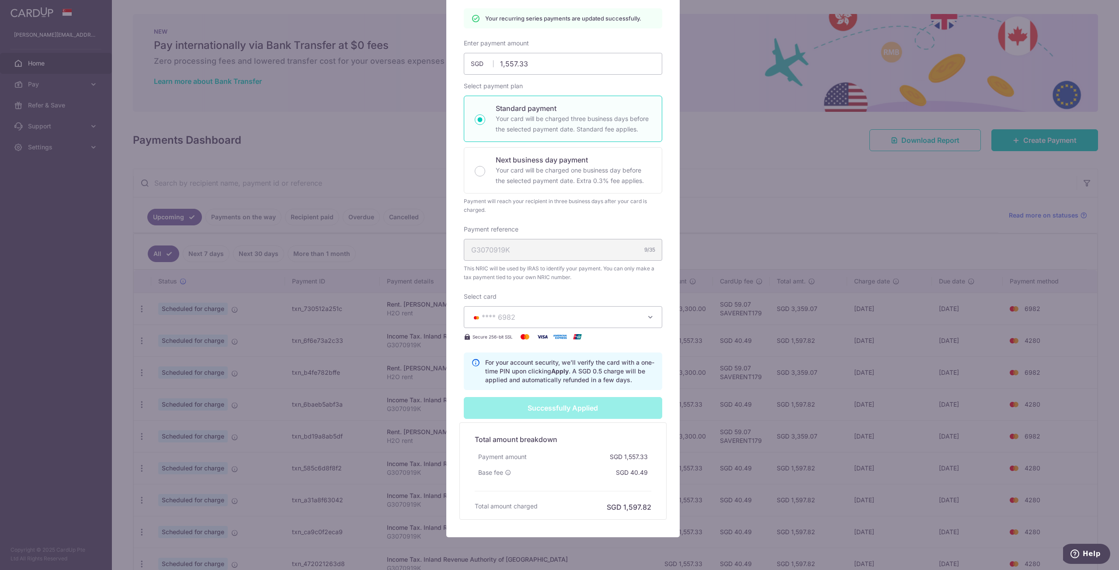
drag, startPoint x: 700, startPoint y: 115, endPoint x: 690, endPoint y: 147, distance: 33.4
click at [700, 115] on div "Edit payment By clicking apply, you will make changes to all 6 payments to Inla…" at bounding box center [559, 285] width 1119 height 570
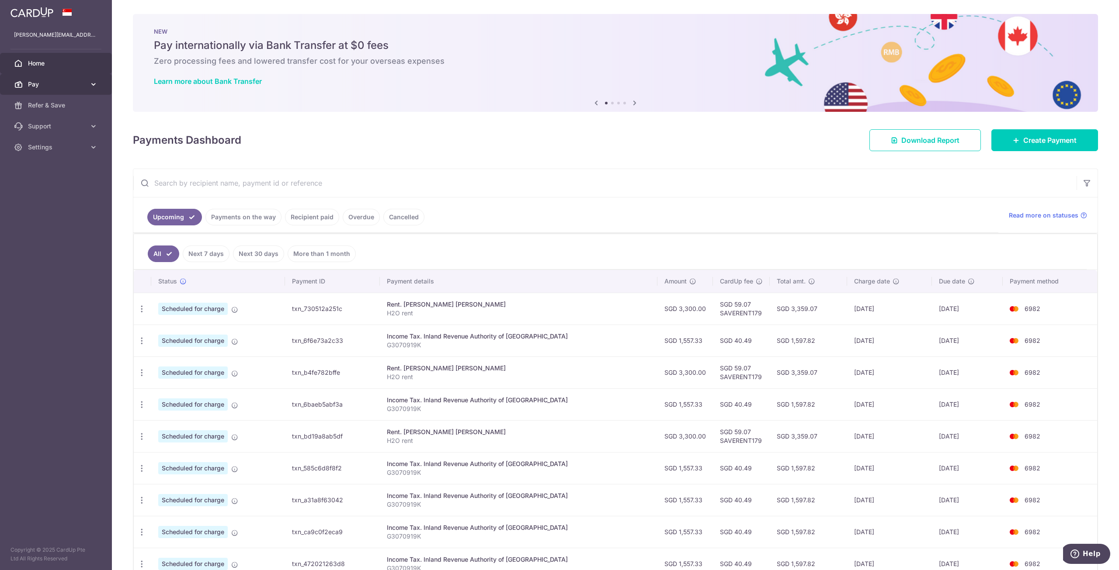
click at [42, 86] on span "Pay" at bounding box center [57, 84] width 58 height 9
click at [29, 107] on span "Payments" at bounding box center [57, 105] width 58 height 9
